Goal: Find specific page/section: Find specific page/section

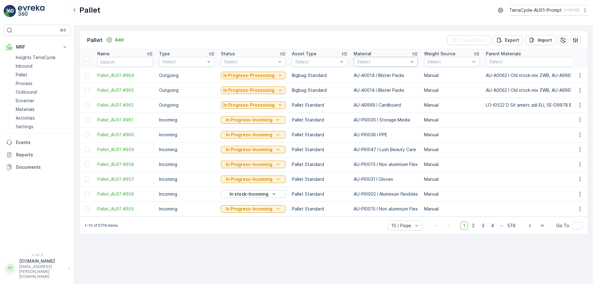
click at [374, 66] on div "Select" at bounding box center [386, 62] width 64 height 10
type input "mixed"
click at [373, 90] on div "AU-PI0036 I Mixed Plastic" at bounding box center [386, 96] width 64 height 17
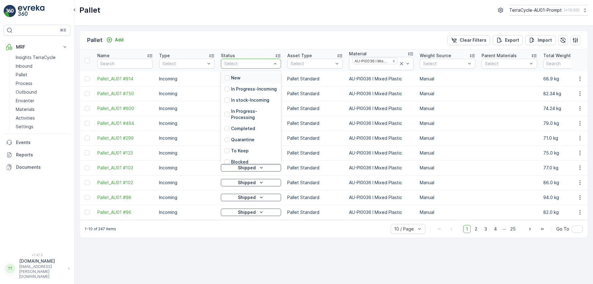
click at [268, 63] on div at bounding box center [248, 63] width 48 height 5
click at [247, 89] on p "In Progress-Incoming" at bounding box center [254, 89] width 46 height 6
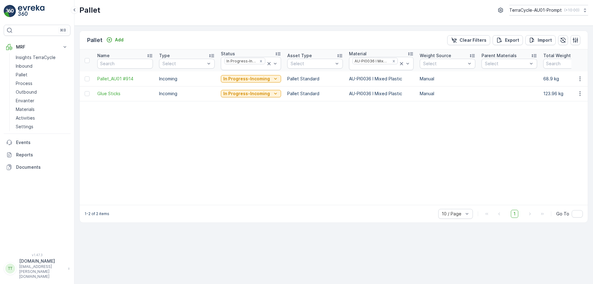
click at [250, 68] on div at bounding box center [245, 67] width 42 height 5
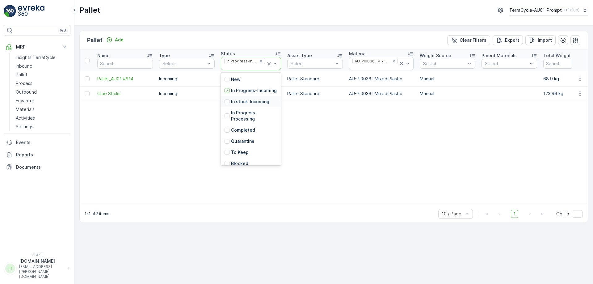
click at [238, 105] on p "In stock-Incoming" at bounding box center [250, 102] width 38 height 6
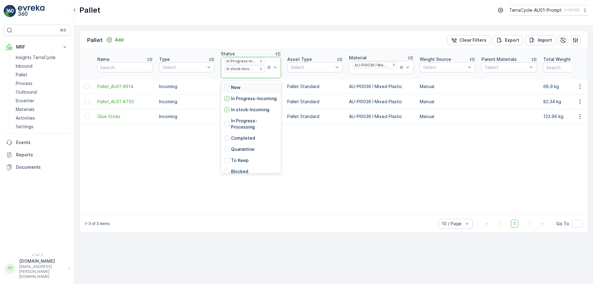
click at [240, 77] on div at bounding box center [245, 75] width 42 height 5
click at [243, 128] on p "In Progress-Processing" at bounding box center [254, 124] width 46 height 12
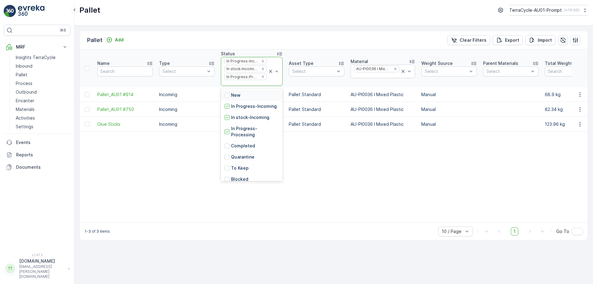
click at [241, 82] on div at bounding box center [246, 83] width 44 height 5
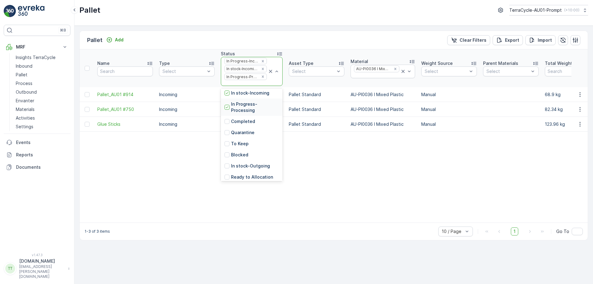
scroll to position [25, 0]
click at [242, 168] on p "In stock-Outgoing" at bounding box center [250, 165] width 39 height 6
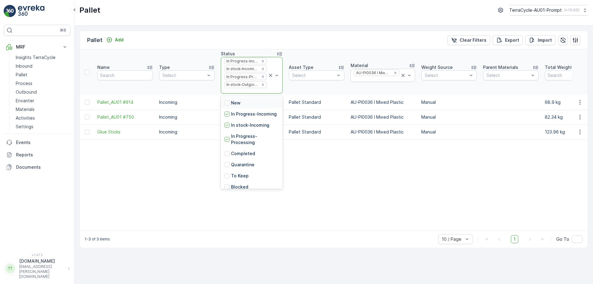
click at [246, 90] on div at bounding box center [246, 91] width 44 height 5
click at [242, 145] on p "Ready to Allocation" at bounding box center [252, 148] width 42 height 6
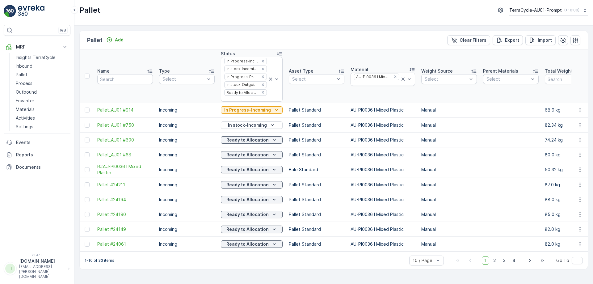
click at [238, 99] on div at bounding box center [246, 98] width 44 height 5
click at [319, 42] on div "Pallet Add Clear Filters Export Import" at bounding box center [334, 40] width 508 height 19
click at [393, 75] on icon "Remove AU-PI0036 I Mixed Plastic" at bounding box center [395, 76] width 4 height 4
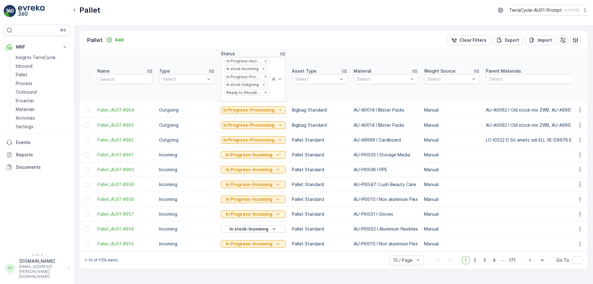
click at [366, 81] on div at bounding box center [382, 79] width 53 height 5
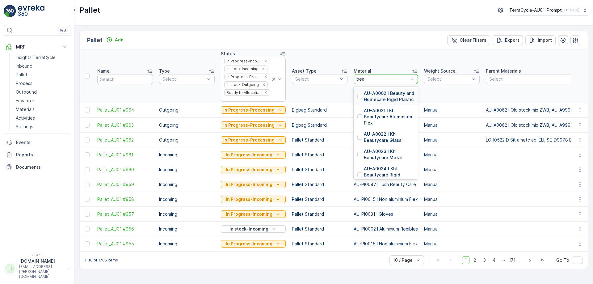
type input "beau"
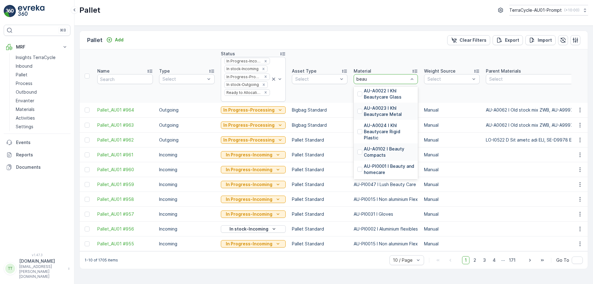
scroll to position [44, 0]
click at [378, 162] on p "AU-PI0001 I Beauty and homecare" at bounding box center [389, 168] width 50 height 12
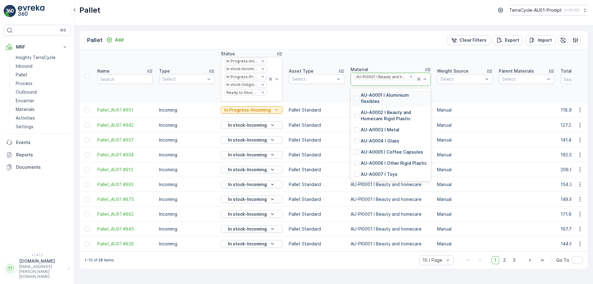
click at [387, 84] on div at bounding box center [384, 83] width 62 height 5
type input "lush"
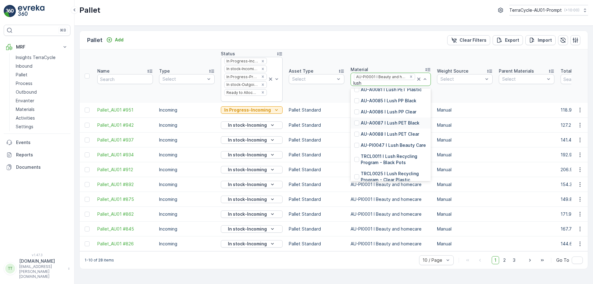
scroll to position [86, 0]
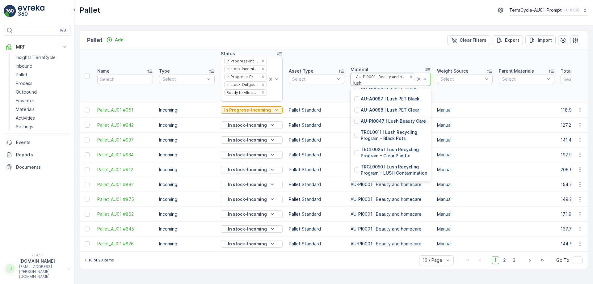
click at [382, 124] on p "AU-PI0047 I Lush Beauty Care" at bounding box center [393, 121] width 65 height 6
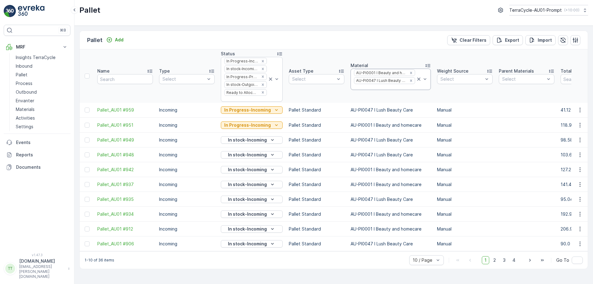
click at [386, 86] on div at bounding box center [384, 87] width 62 height 5
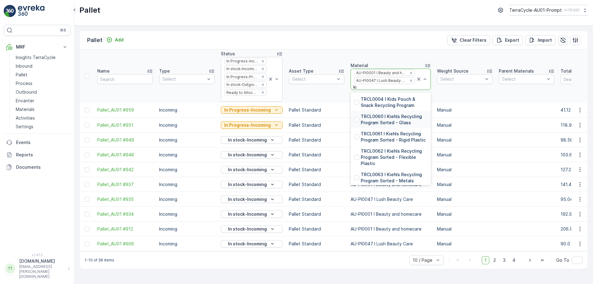
type input "k"
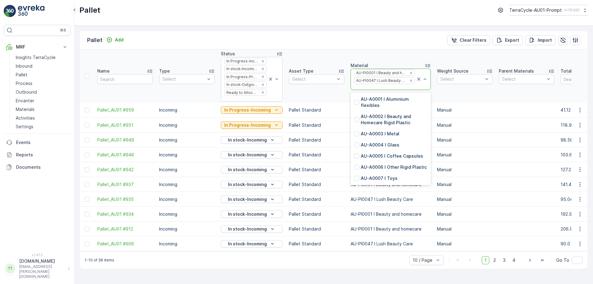
type input "k"
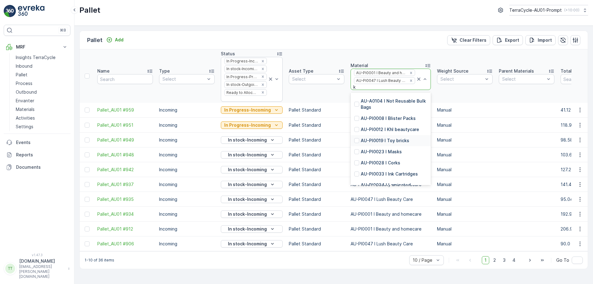
scroll to position [213, 0]
click at [394, 132] on p "AU-PI0012 I Khl beautycare" at bounding box center [390, 129] width 58 height 6
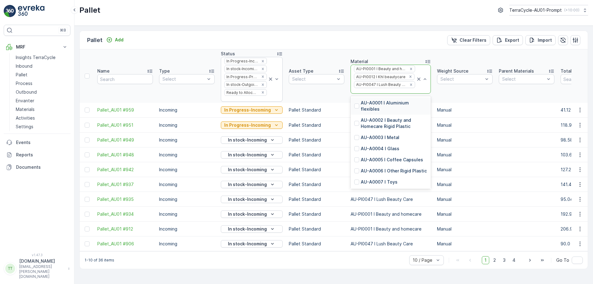
click at [381, 91] on div at bounding box center [384, 91] width 62 height 5
type input "mbl"
click at [386, 156] on p "AU-PI0014 I Mbl beautycare" at bounding box center [391, 158] width 60 height 6
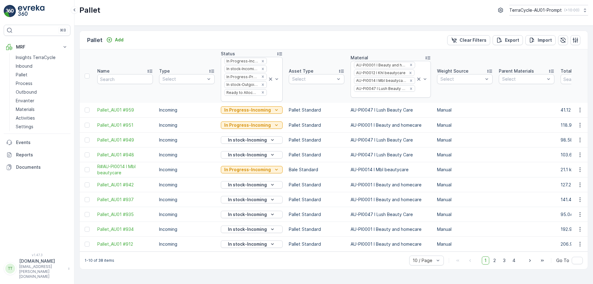
click at [376, 96] on div at bounding box center [384, 94] width 62 height 5
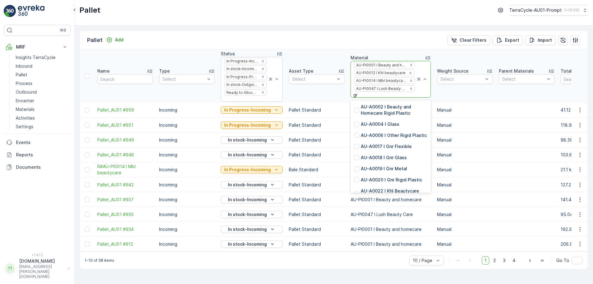
type input "gnr"
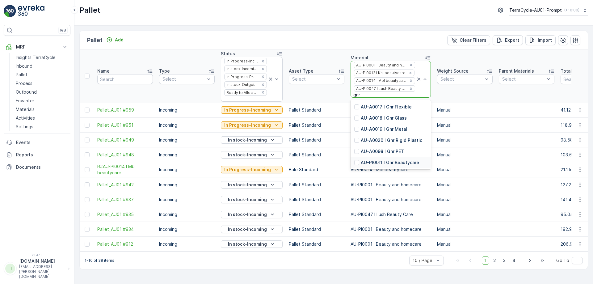
click at [376, 160] on p "AU-PI0011 I Gnr Beautycare" at bounding box center [390, 162] width 58 height 6
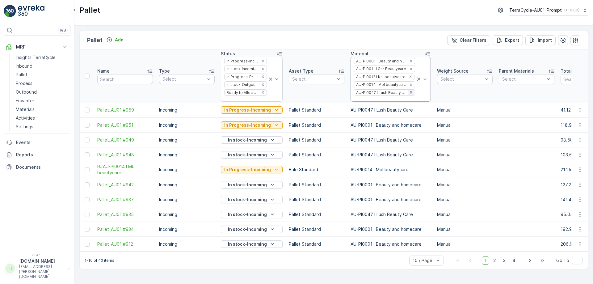
click at [410, 92] on icon "Remove AU-PI0047 I Lush Beauty Care" at bounding box center [411, 92] width 2 height 2
